Goal: Information Seeking & Learning: Learn about a topic

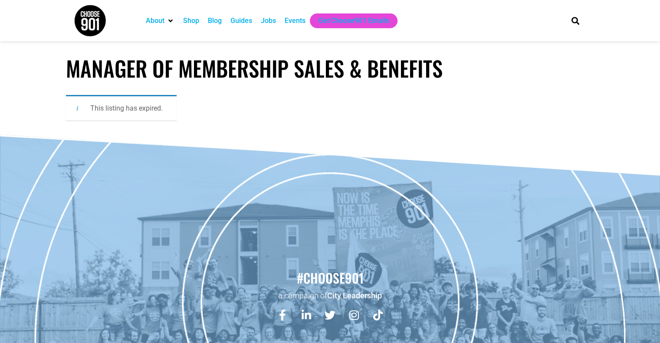
click at [269, 21] on div "Jobs" at bounding box center [268, 21] width 15 height 10
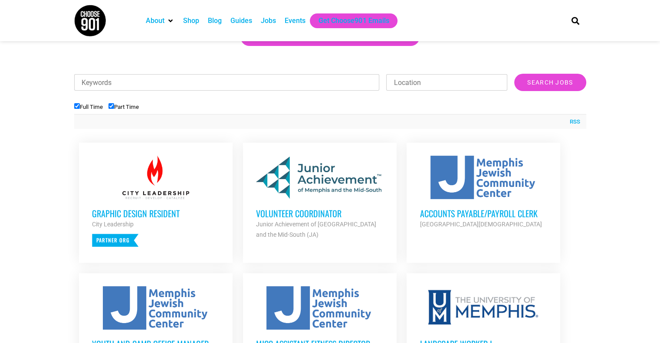
scroll to position [260, 0]
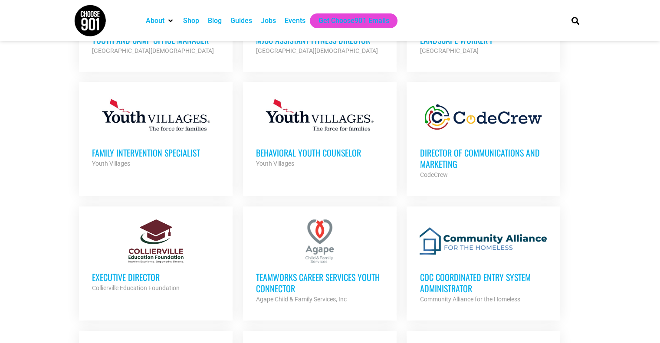
scroll to position [564, 0]
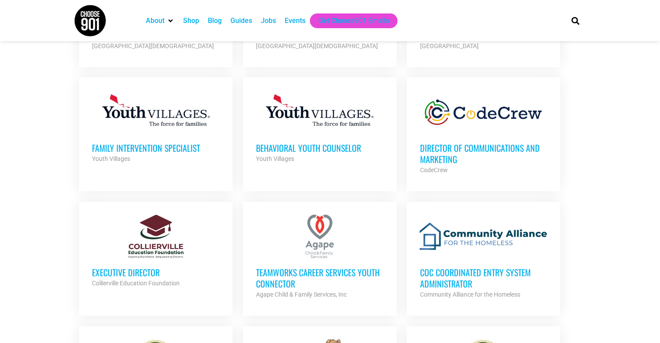
click at [28, 208] on section "Looking to make career moves in [GEOGRAPHIC_DATA]? From tech to teaching, medic…" at bounding box center [330, 175] width 660 height 1099
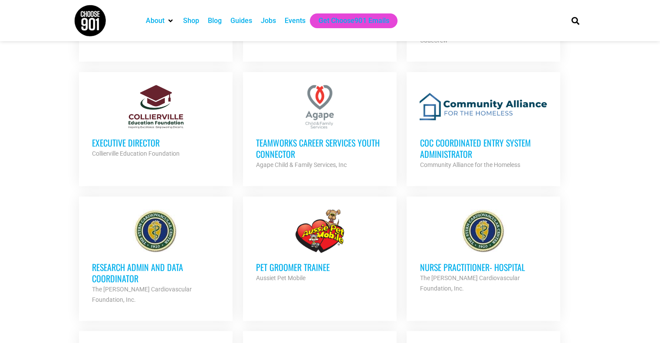
scroll to position [694, 0]
click at [13, 139] on section "Looking to make career moves in [GEOGRAPHIC_DATA]? From tech to teaching, medic…" at bounding box center [330, 44] width 660 height 1099
click at [97, 148] on div "Collierville Education Foundation" at bounding box center [156, 153] width 128 height 10
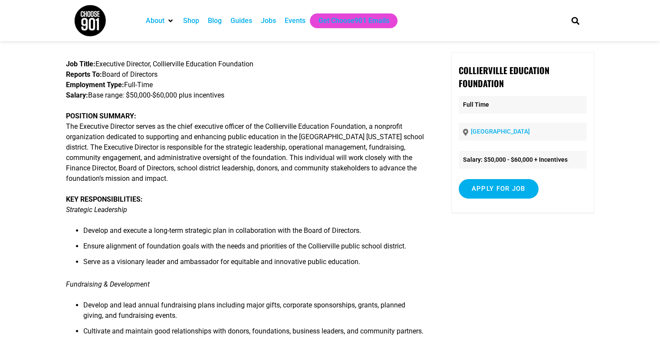
scroll to position [43, 0]
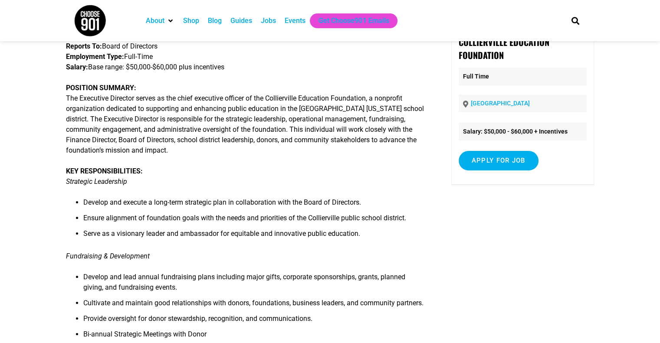
scroll to position [87, 0]
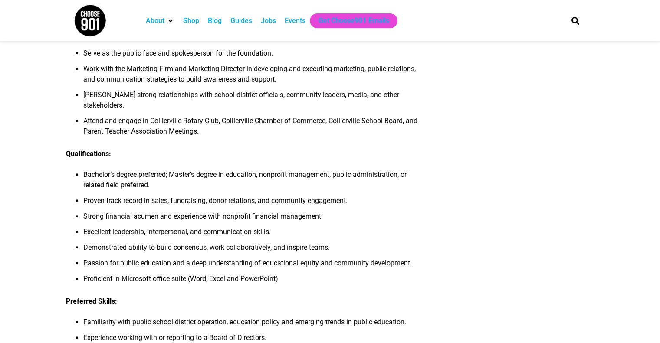
scroll to position [781, 0]
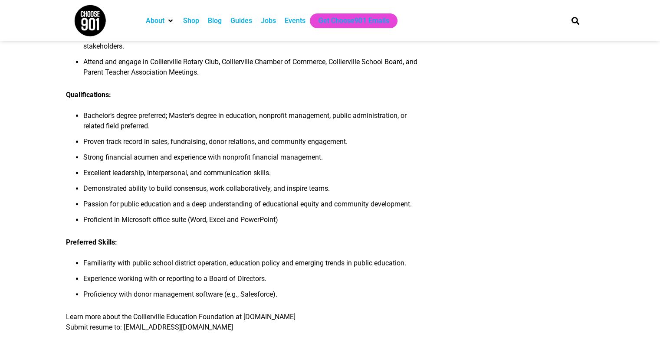
scroll to position [868, 0]
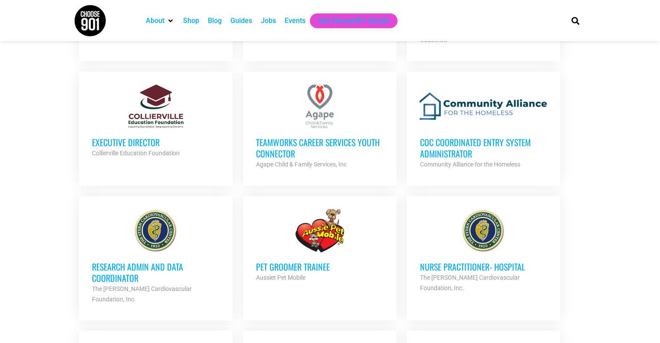
click at [37, 223] on section "Looking to make career moves in [GEOGRAPHIC_DATA]? From tech to teaching, medic…" at bounding box center [330, 44] width 660 height 1099
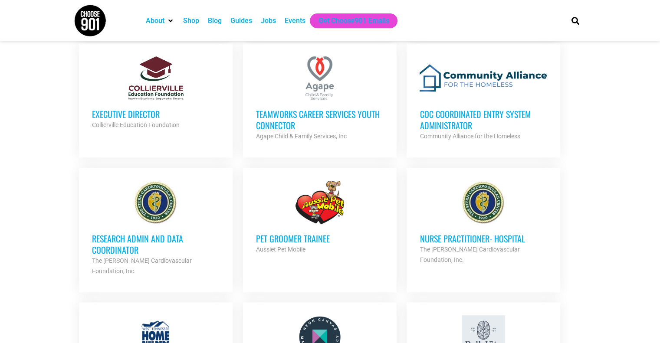
scroll to position [738, 0]
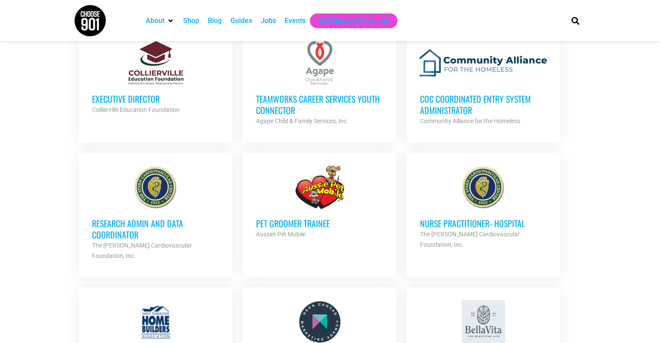
click at [111, 230] on h3 "Research Admin and Data Coordinator" at bounding box center [156, 229] width 128 height 23
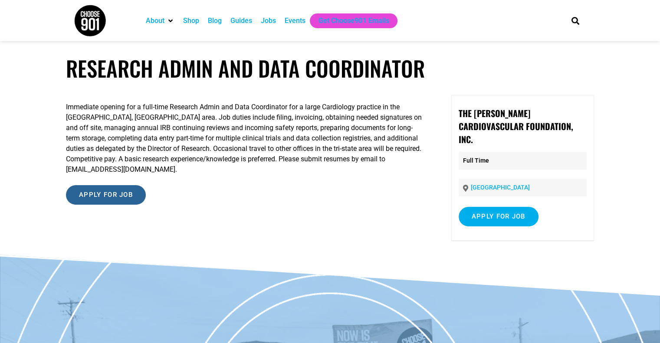
click at [136, 191] on input "Apply for job" at bounding box center [106, 195] width 80 height 20
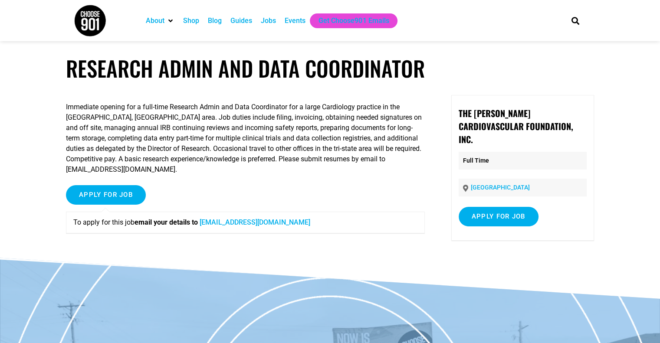
click at [168, 170] on div "Immediate opening for a full-time Research Admin and Data Coordinator for a lar…" at bounding box center [245, 171] width 359 height 152
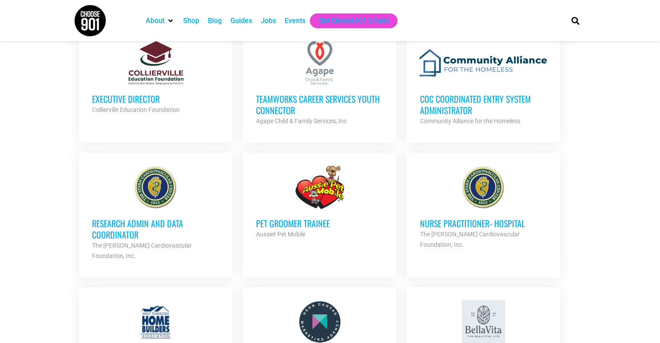
click at [26, 159] on section "Looking to make career moves in [GEOGRAPHIC_DATA]? From tech to teaching, medic…" at bounding box center [330, 1] width 660 height 1099
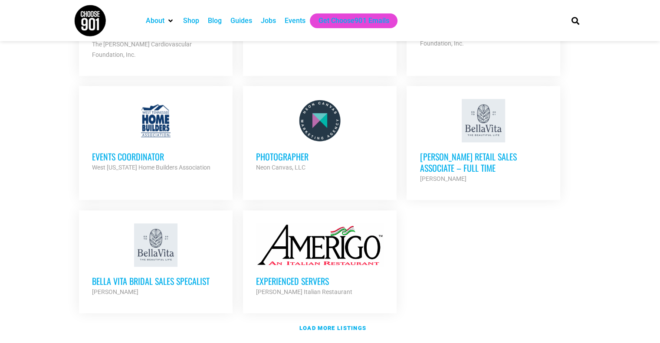
scroll to position [955, 0]
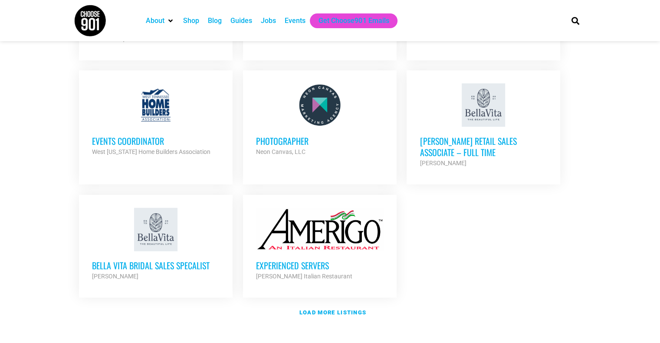
click at [121, 135] on h3 "Events Coordinator" at bounding box center [156, 140] width 128 height 11
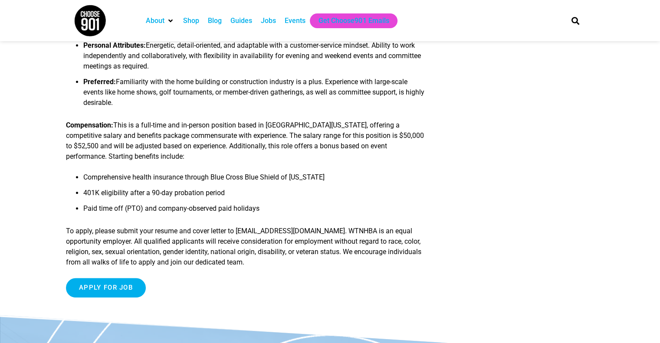
scroll to position [694, 0]
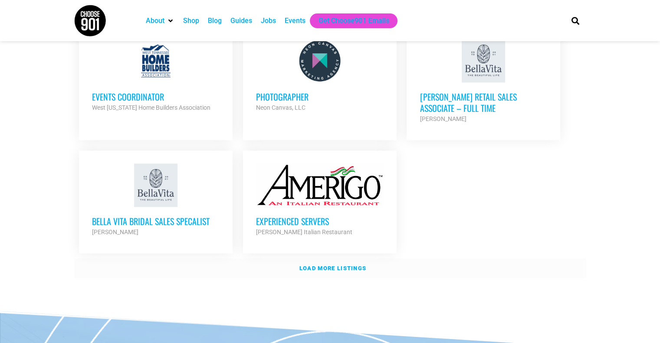
click at [318, 265] on strong "Load more listings" at bounding box center [332, 268] width 67 height 7
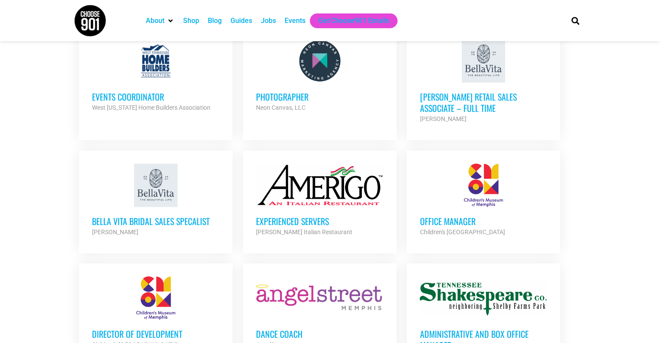
click at [41, 199] on section "Looking to make career moves in Memphis? From tech to teaching, medical and mor…" at bounding box center [330, 158] width 660 height 1934
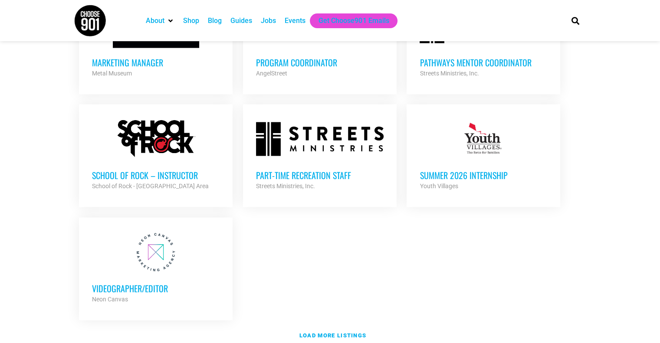
scroll to position [1780, 0]
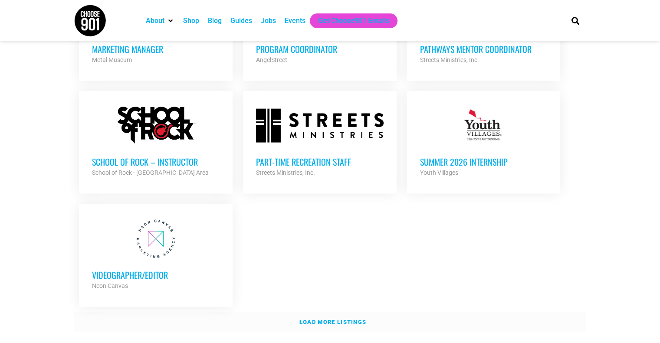
click at [312, 319] on strong "Load more listings" at bounding box center [332, 322] width 67 height 7
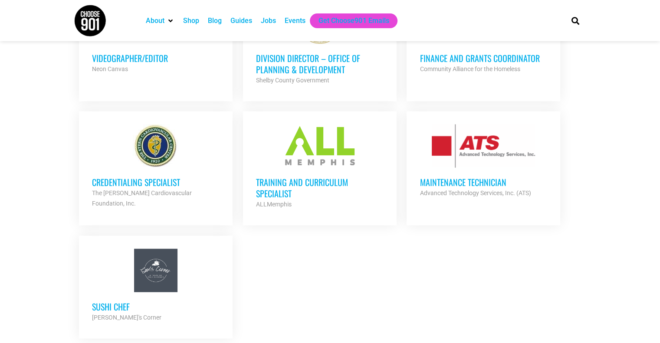
scroll to position [2040, 0]
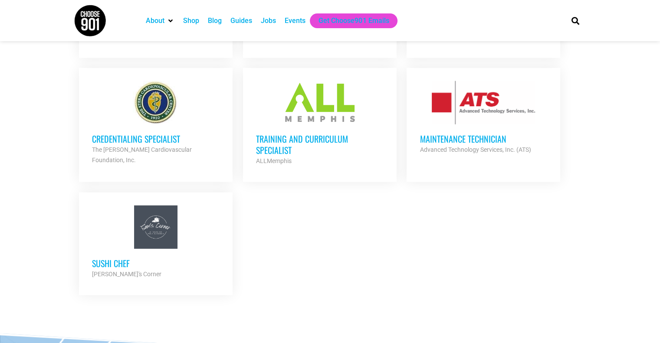
click at [304, 133] on h3 "Training and Curriculum Specialist" at bounding box center [320, 144] width 128 height 23
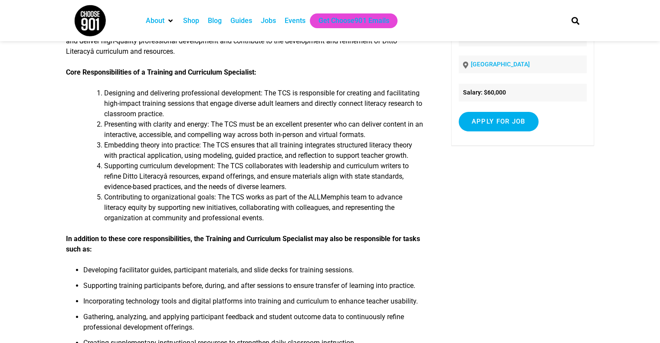
scroll to position [304, 0]
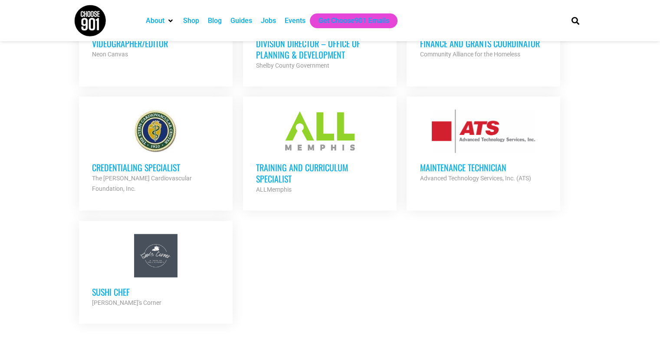
scroll to position [1954, 0]
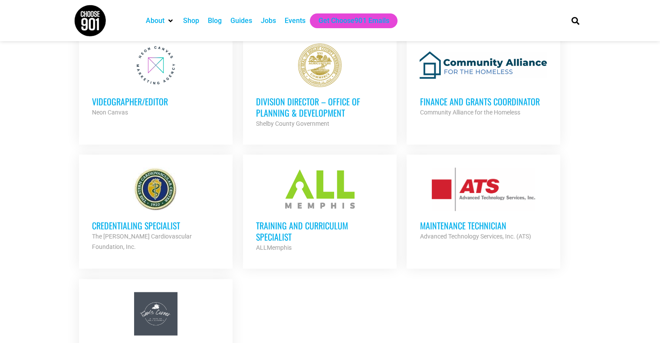
click at [144, 233] on strong "The [PERSON_NAME] Cardiovascular Foundation, Inc." at bounding box center [142, 241] width 100 height 17
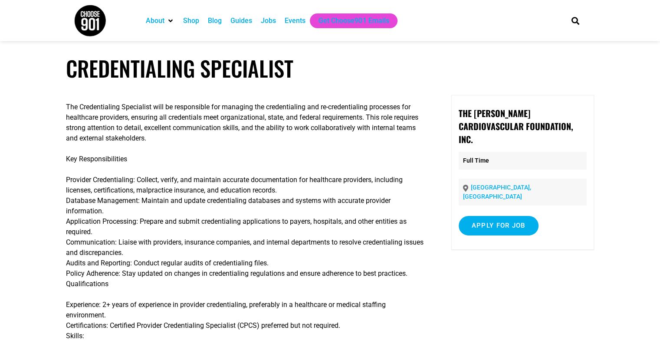
click at [171, 158] on p "Key Responsibilities" at bounding box center [245, 159] width 359 height 10
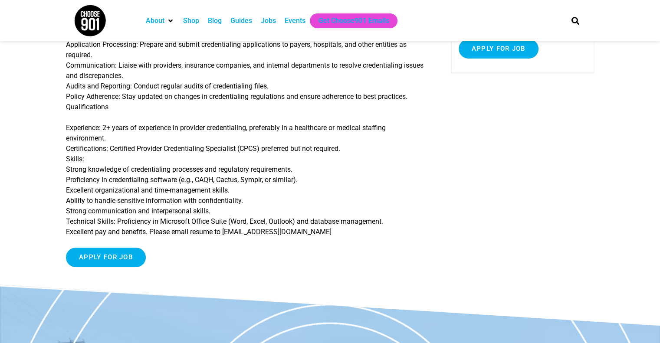
scroll to position [130, 0]
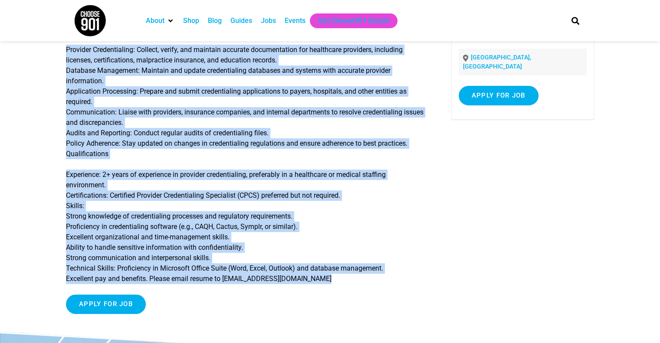
drag, startPoint x: 51, startPoint y: 168, endPoint x: 275, endPoint y: 295, distance: 256.9
click at [275, 295] on article "Credentialing Specialist The Credentialing Specialist will be responsible for m…" at bounding box center [330, 128] width 660 height 407
click at [291, 251] on p "Experience: 2+ years of experience in provider credentialing, preferably in a h…" at bounding box center [245, 227] width 359 height 115
click at [83, 199] on p "Experience: 2+ years of experience in provider credentialing, preferably in a h…" at bounding box center [245, 227] width 359 height 115
click at [138, 189] on p "Experience: 2+ years of experience in provider credentialing, preferably in a h…" at bounding box center [245, 227] width 359 height 115
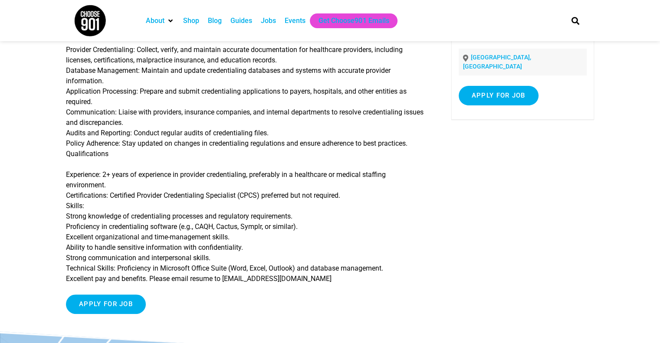
click at [367, 215] on p "Experience: 2+ years of experience in provider credentialing, preferably in a h…" at bounding box center [245, 227] width 359 height 115
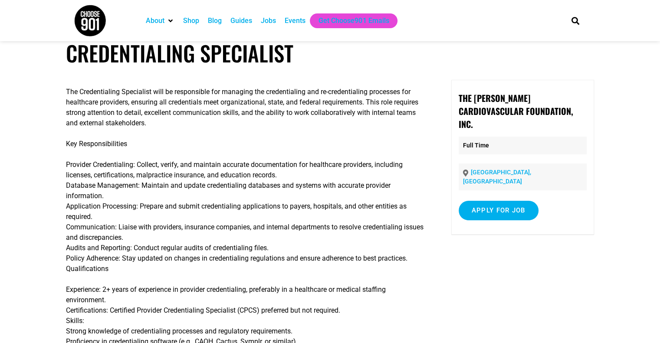
scroll to position [0, 0]
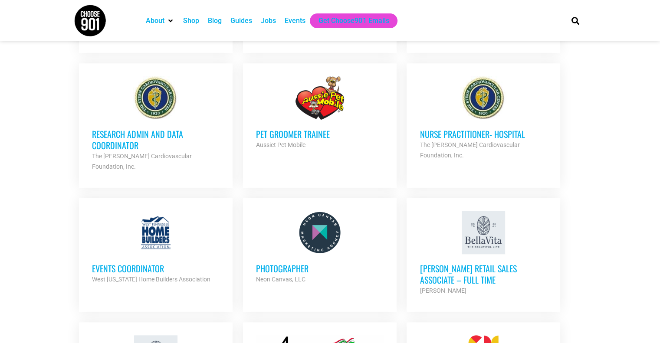
scroll to position [781, 0]
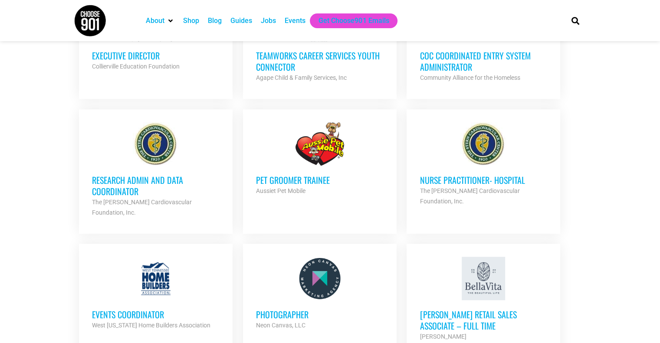
click at [118, 185] on h3 "Research Admin and Data Coordinator" at bounding box center [156, 185] width 128 height 23
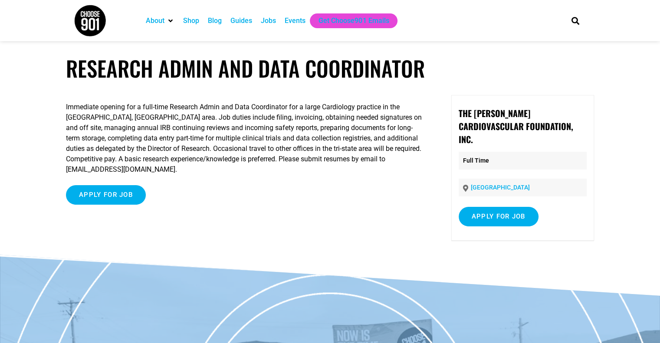
click at [53, 106] on article "Research Admin and Data Coordinator Immediate opening for a full-time Research …" at bounding box center [330, 156] width 660 height 200
click at [312, 171] on div "Immediate opening for a full-time Research Admin and Data Coordinator for a lar…" at bounding box center [245, 169] width 359 height 149
click at [137, 119] on p "Immediate opening for a full-time Research Admin and Data Coordinator for a lar…" at bounding box center [245, 138] width 359 height 73
drag, startPoint x: 85, startPoint y: 125, endPoint x: 102, endPoint y: 127, distance: 17.0
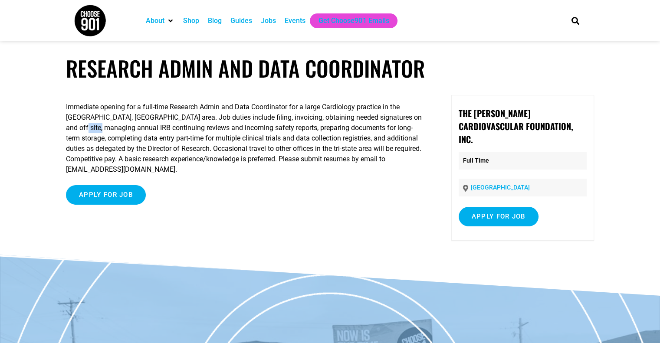
click at [102, 127] on p "Immediate opening for a full-time Research Admin and Data Coordinator for a lar…" at bounding box center [245, 138] width 359 height 73
click at [131, 130] on p "Immediate opening for a full-time Research Admin and Data Coordinator for a lar…" at bounding box center [245, 138] width 359 height 73
click at [134, 128] on p "Immediate opening for a full-time Research Admin and Data Coordinator for a lar…" at bounding box center [245, 138] width 359 height 73
click at [67, 131] on p "Immediate opening for a full-time Research Admin and Data Coordinator for a lar…" at bounding box center [245, 138] width 359 height 73
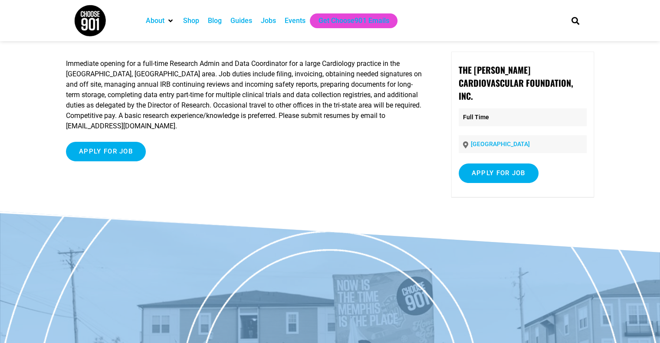
click at [7, 141] on article "Research Admin and Data Coordinator Immediate opening for a full-time Research …" at bounding box center [330, 112] width 660 height 200
click at [24, 154] on article "Research Admin and Data Coordinator Immediate opening for a full-time Research …" at bounding box center [330, 112] width 660 height 200
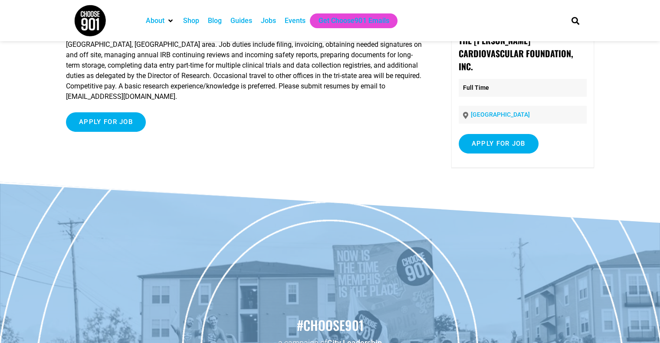
scroll to position [87, 0]
